Goal: Information Seeking & Learning: Learn about a topic

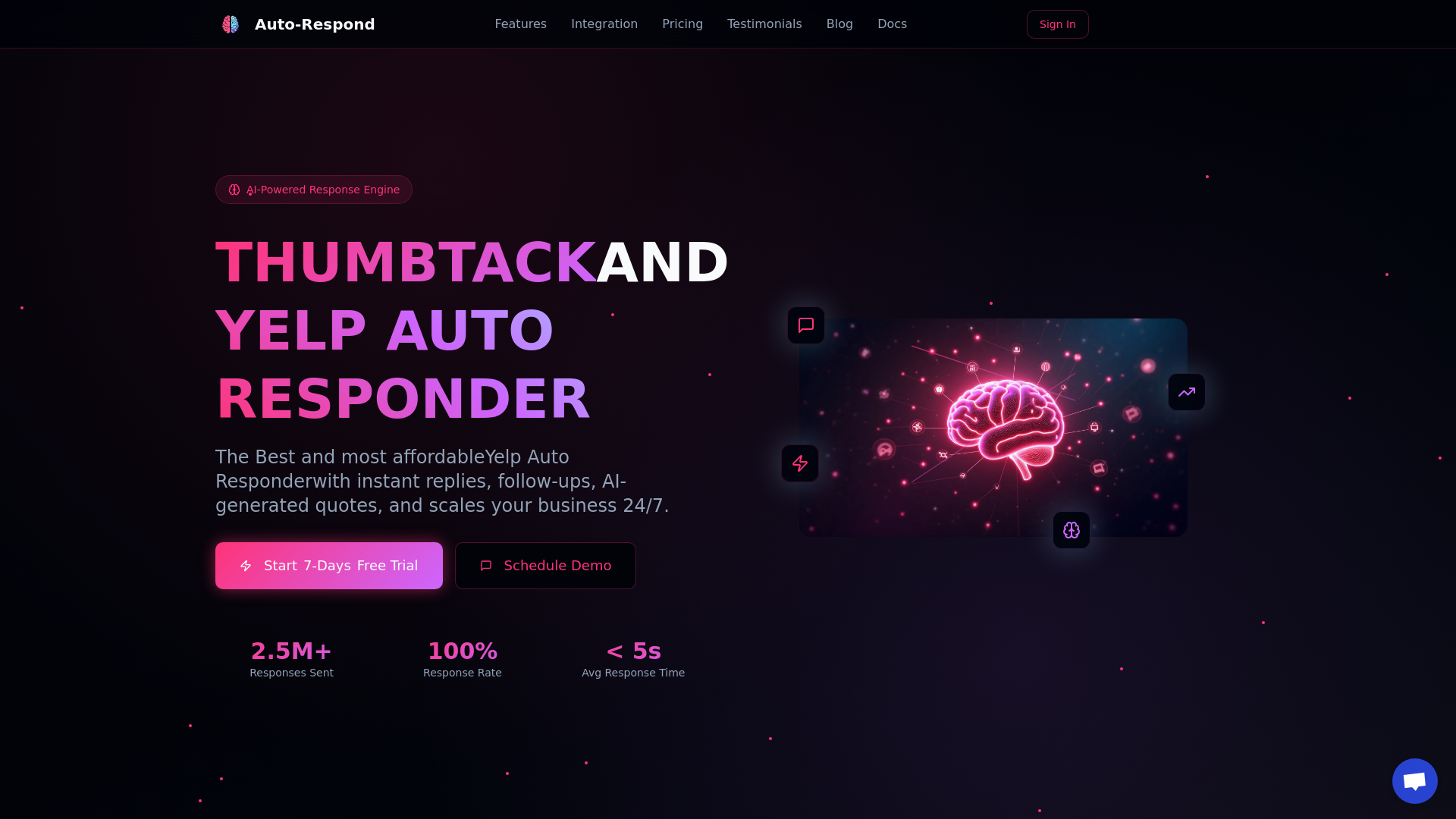
click at [826, 24] on link "Blog" at bounding box center [839, 23] width 27 height 18
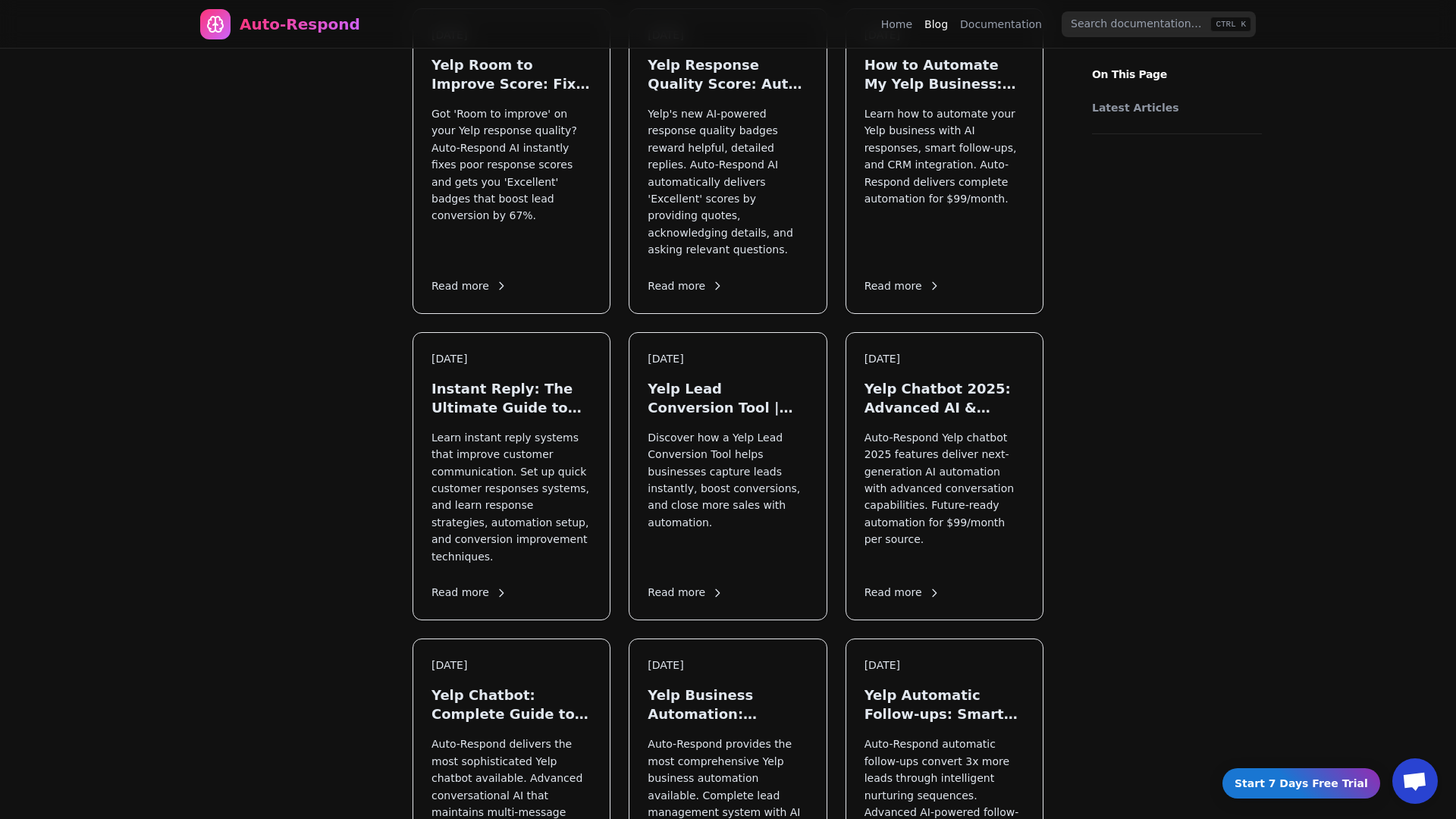
scroll to position [901, 0]
